Goal: Task Accomplishment & Management: Manage account settings

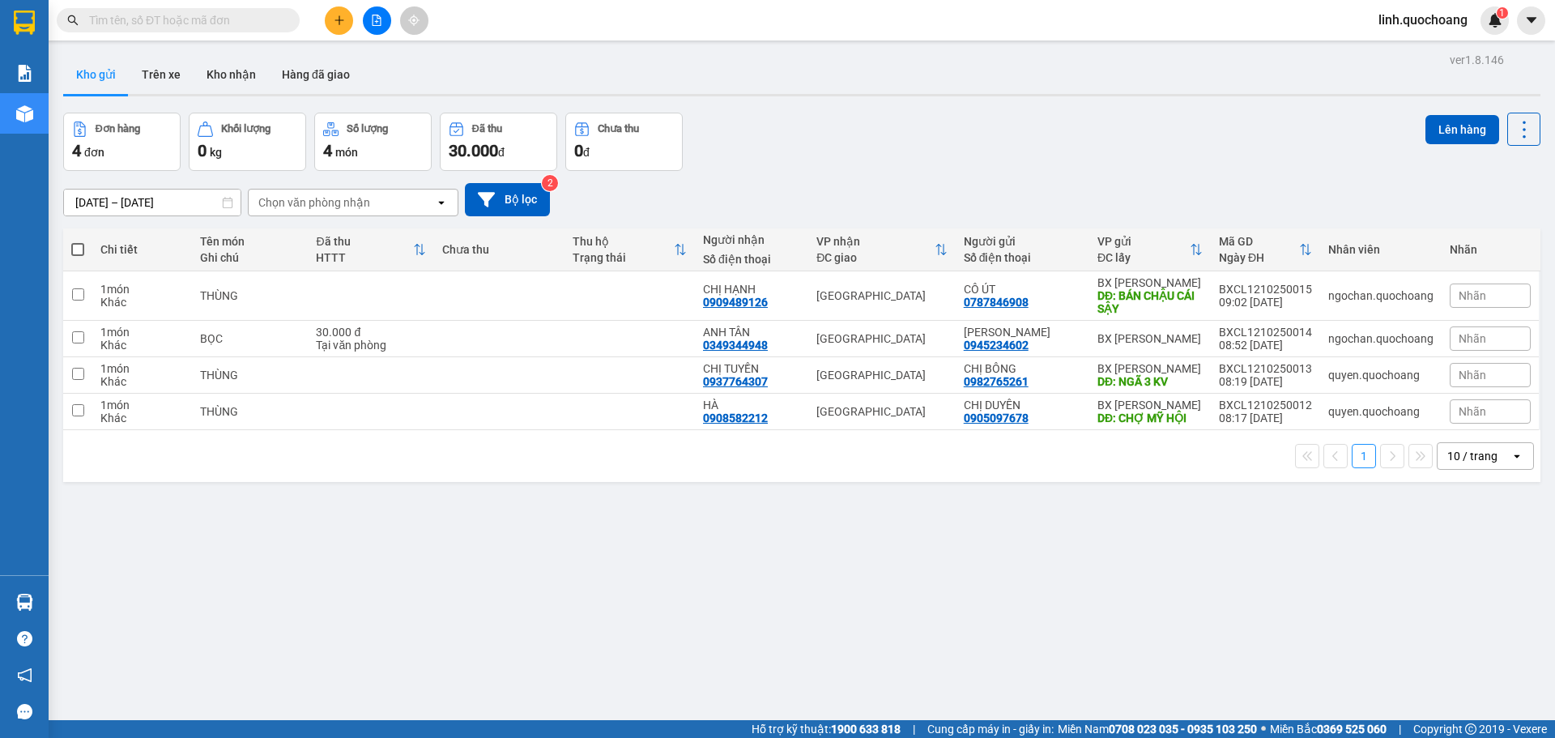
click at [1393, 21] on span "[PERSON_NAME].quochoang" at bounding box center [1423, 20] width 115 height 20
click at [1413, 53] on span "Đăng xuất" at bounding box center [1430, 50] width 82 height 18
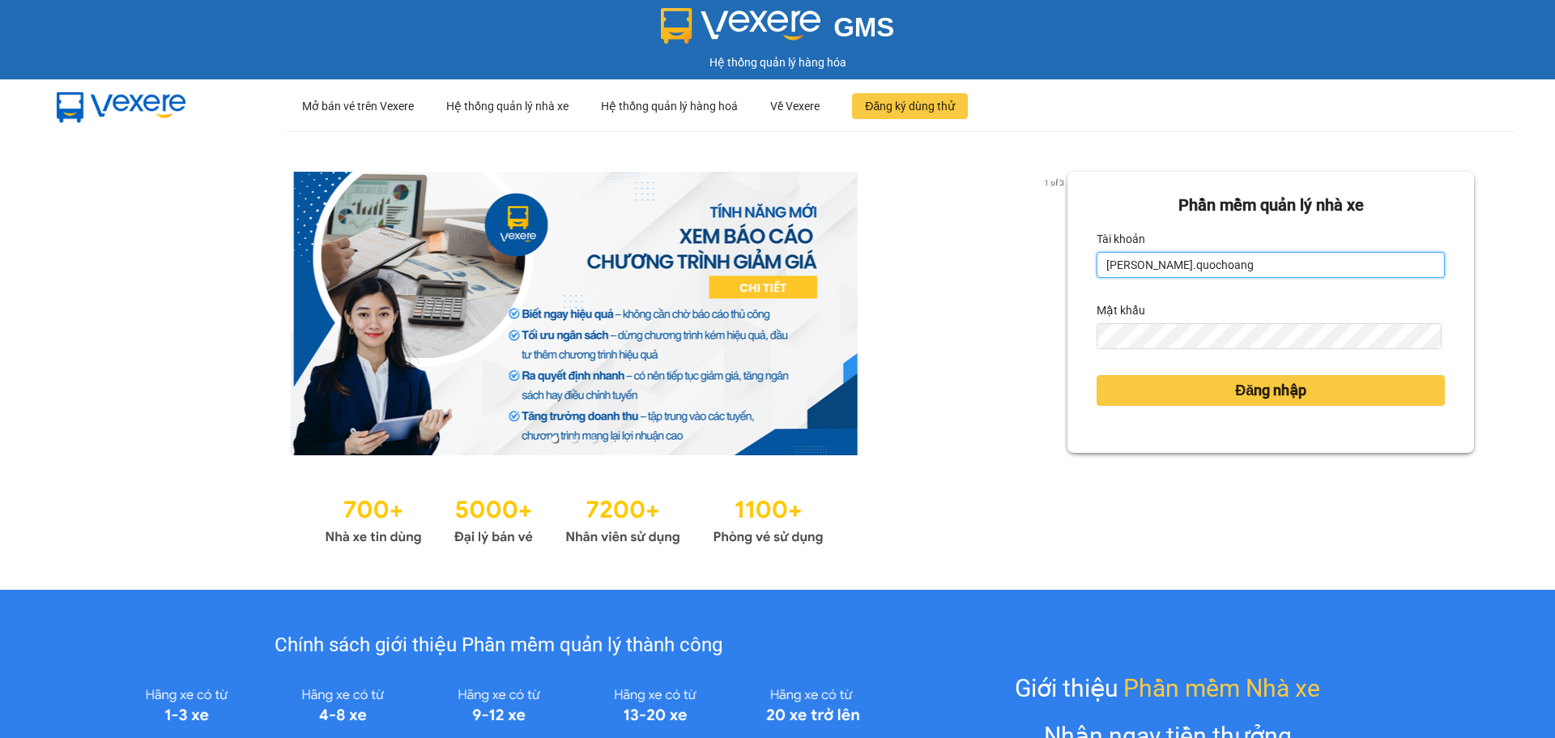
click at [1182, 271] on input "[PERSON_NAME].quochoang" at bounding box center [1271, 265] width 348 height 26
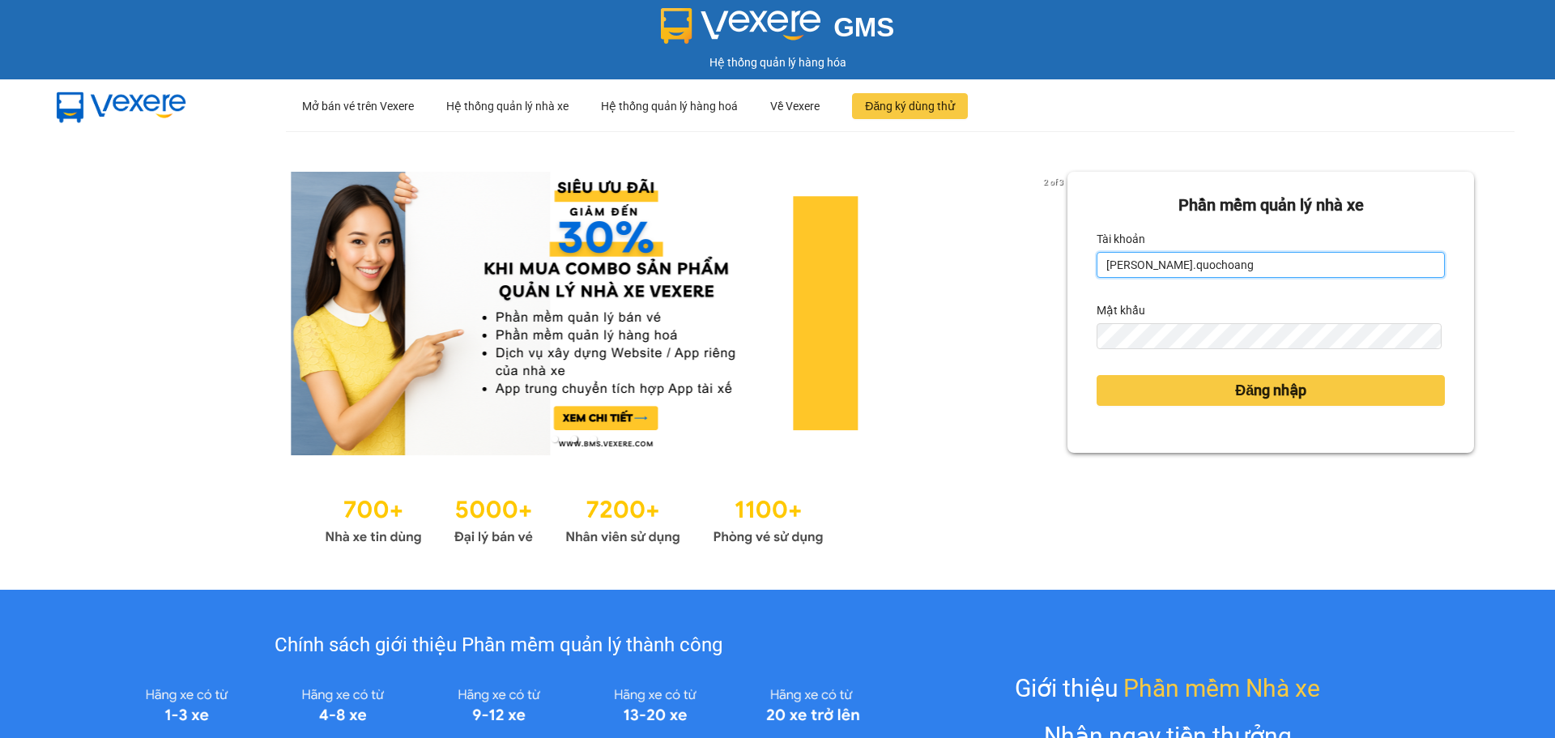
type input "ngochan.quochoang"
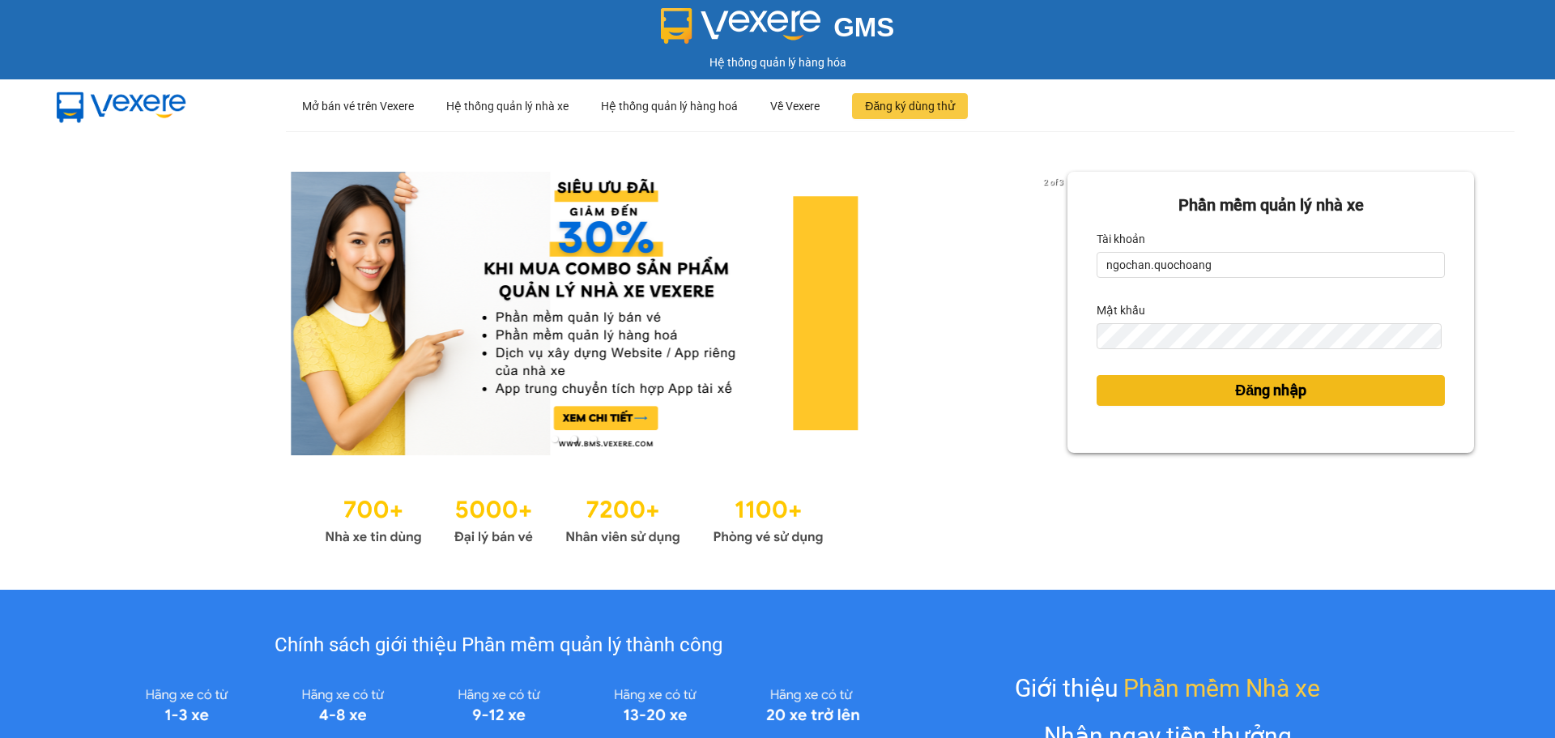
click at [1218, 389] on button "Đăng nhập" at bounding box center [1271, 390] width 348 height 31
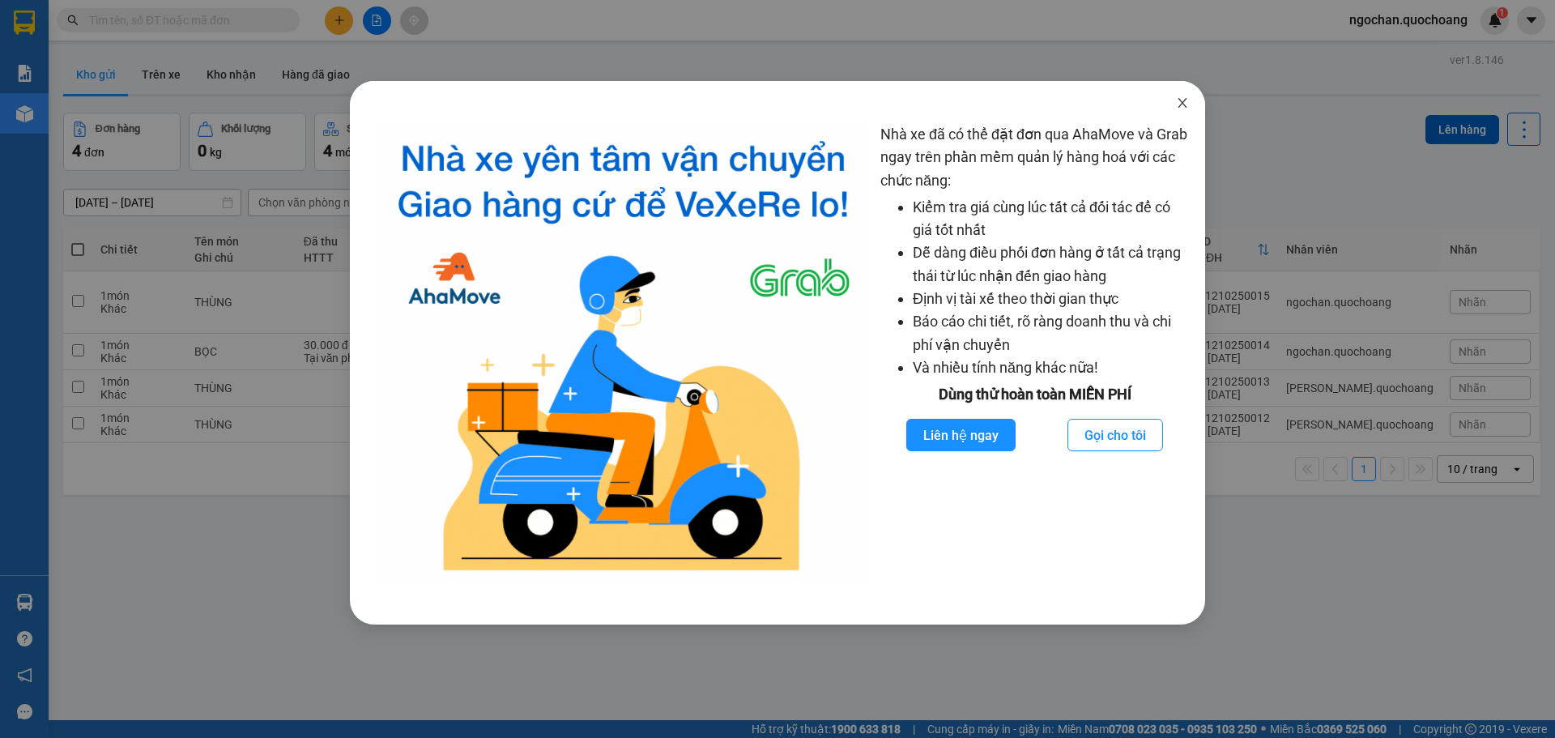
click at [1184, 103] on icon "close" at bounding box center [1182, 102] width 13 height 13
